Goal: Task Accomplishment & Management: Use online tool/utility

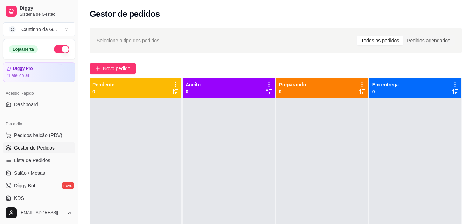
click at [55, 45] on button "button" at bounding box center [61, 49] width 15 height 8
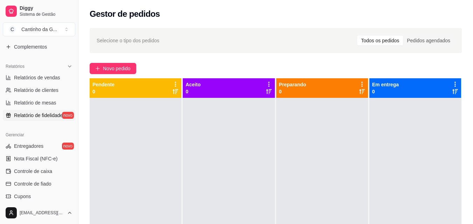
scroll to position [210, 0]
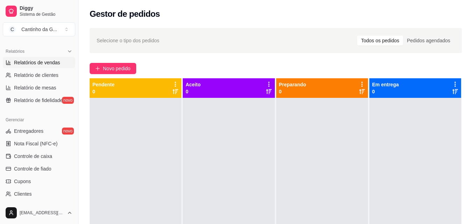
click at [35, 60] on span "Relatórios de vendas" at bounding box center [37, 62] width 46 height 7
select select "ALL"
select select "0"
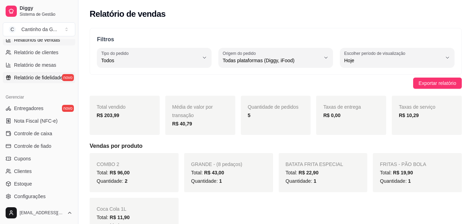
scroll to position [245, 0]
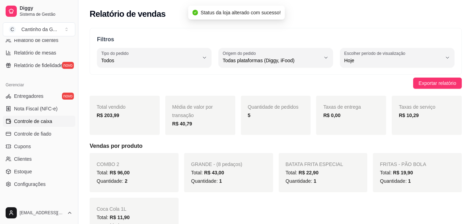
click at [40, 121] on span "Controle de caixa" at bounding box center [33, 121] width 38 height 7
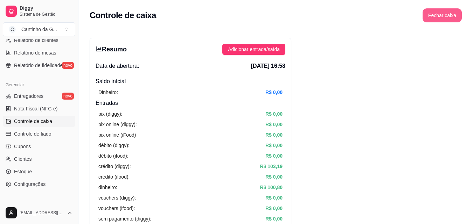
click at [445, 17] on button "Fechar caixa" at bounding box center [441, 15] width 39 height 14
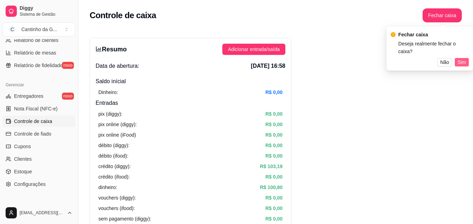
click at [463, 58] on span "Sim" at bounding box center [461, 62] width 8 height 8
